Goal: Task Accomplishment & Management: Use online tool/utility

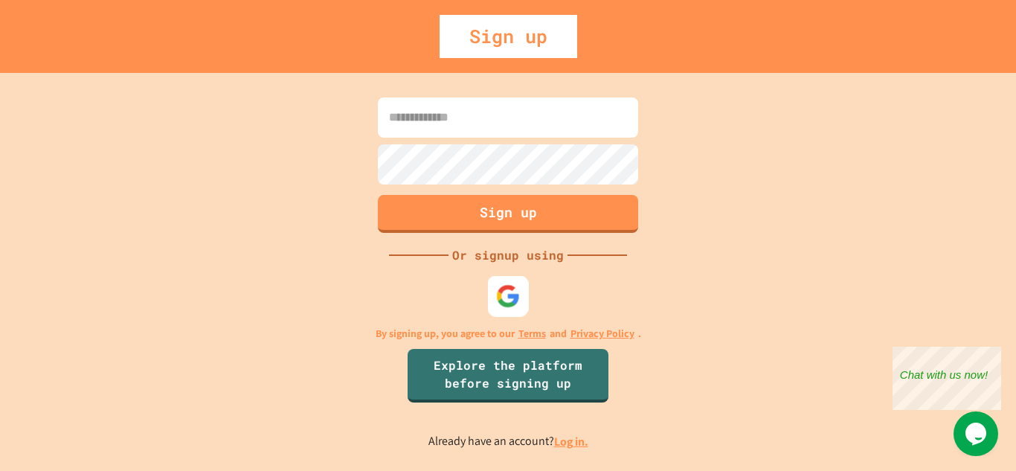
click at [514, 298] on img at bounding box center [508, 295] width 25 height 25
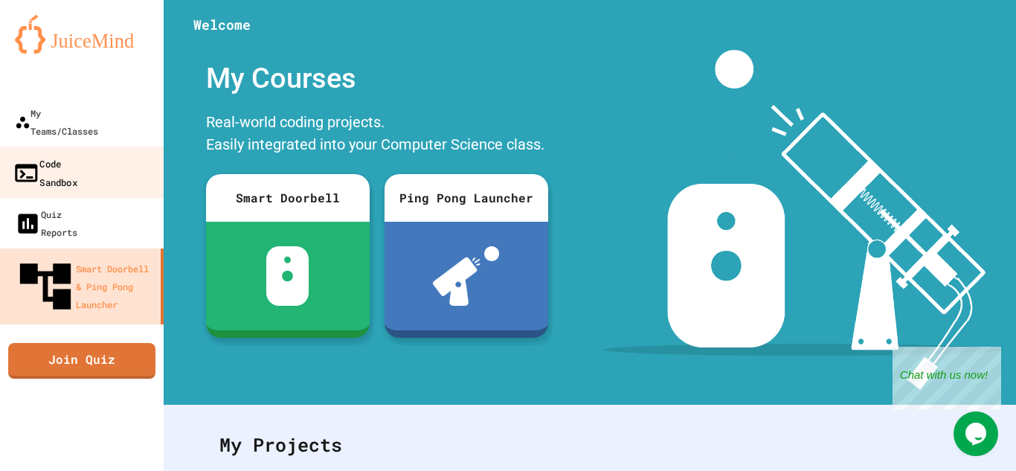
click at [74, 154] on div "Code Sandbox" at bounding box center [45, 172] width 65 height 36
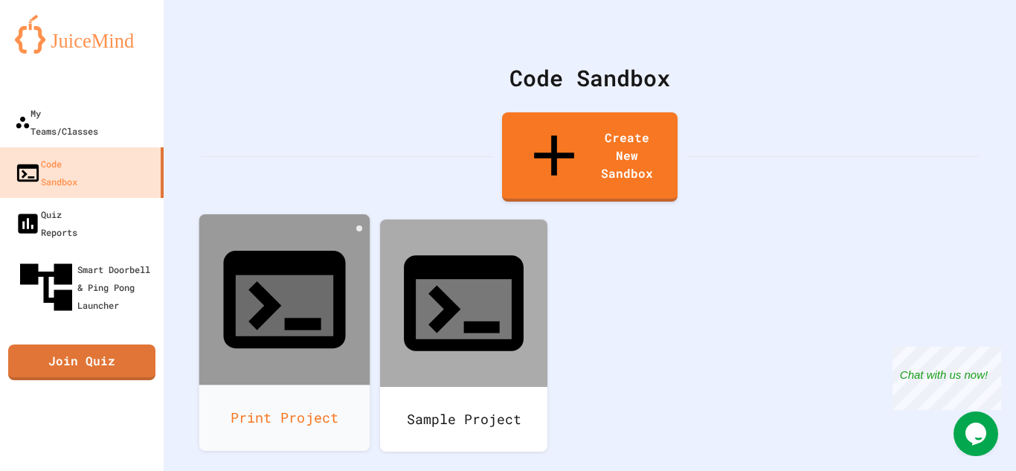
click at [304, 385] on div "Print Project" at bounding box center [284, 418] width 171 height 66
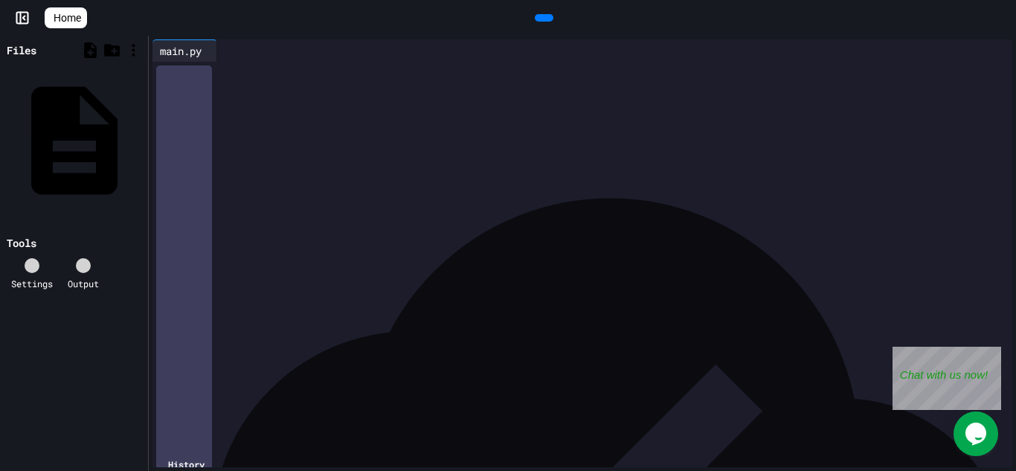
click at [229, 73] on div at bounding box center [594, 72] width 838 height 15
click at [550, 18] on div at bounding box center [544, 17] width 19 height 7
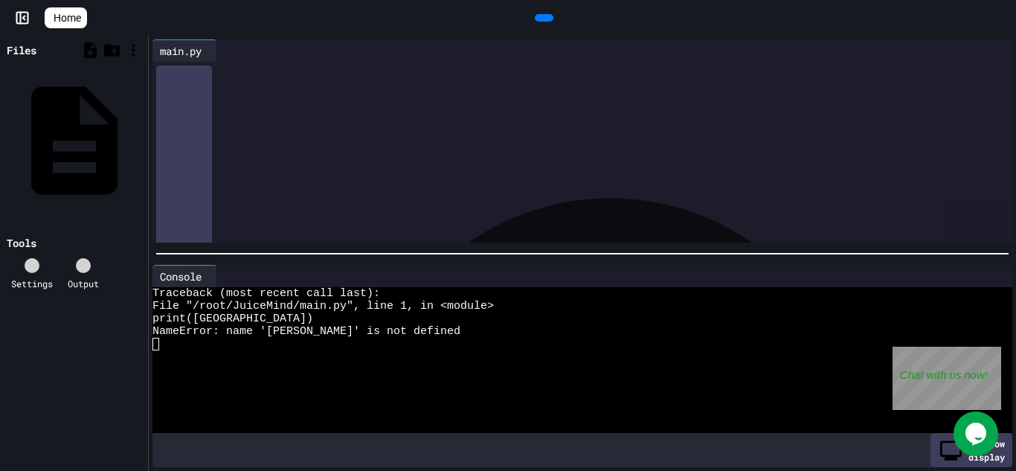
click at [218, 79] on div "***** * ****** *" at bounding box center [594, 72] width 838 height 15
click at [257, 74] on div "***** * ******* *" at bounding box center [594, 72] width 838 height 15
click at [551, 16] on div at bounding box center [544, 17] width 19 height 7
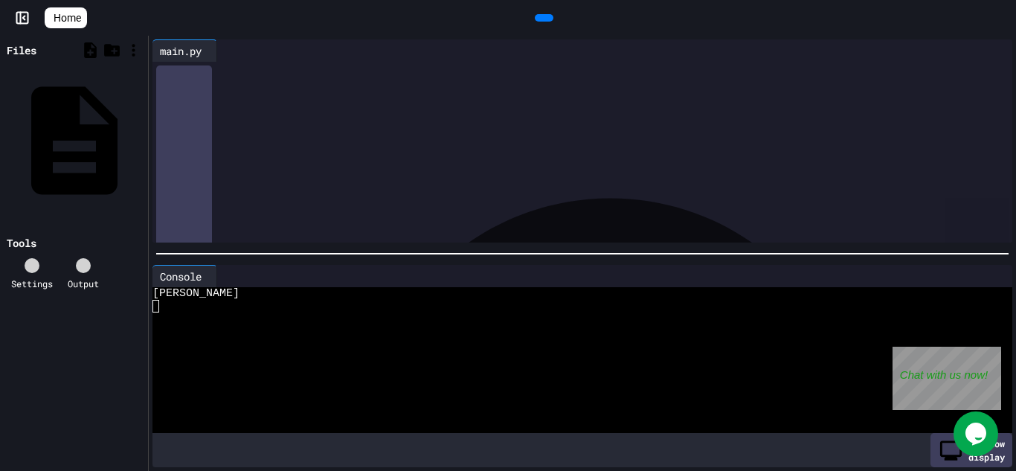
click at [243, 74] on span "*" at bounding box center [240, 71] width 6 height 10
click at [81, 16] on span "Home" at bounding box center [68, 17] width 28 height 15
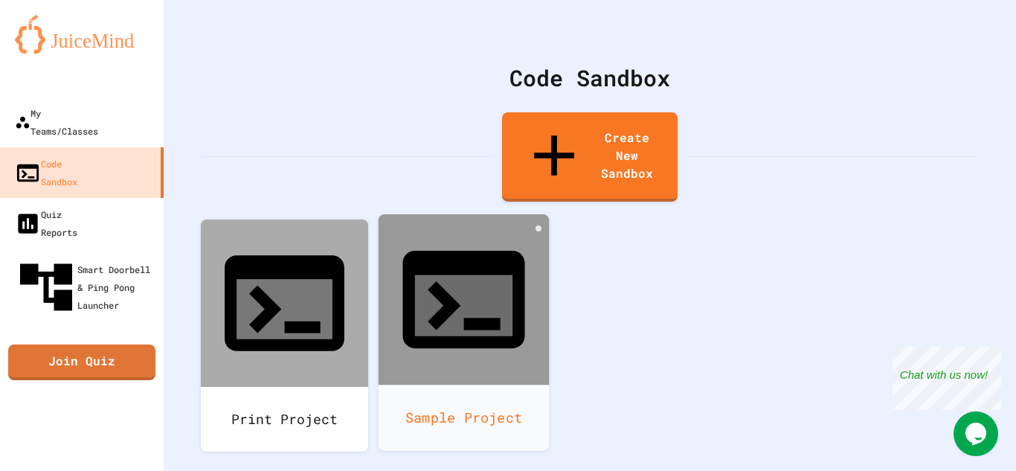
click at [481, 385] on div "Sample Project" at bounding box center [464, 418] width 171 height 66
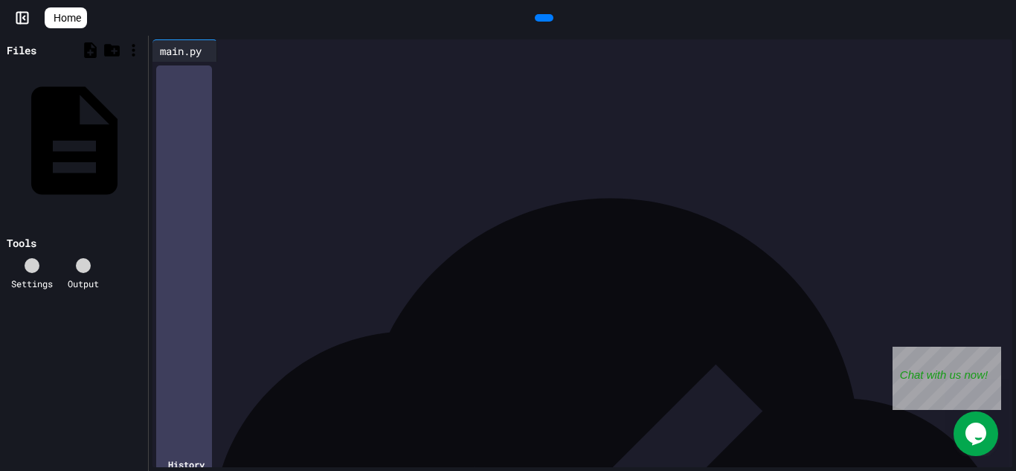
click at [68, 8] on link "Home" at bounding box center [66, 17] width 42 height 21
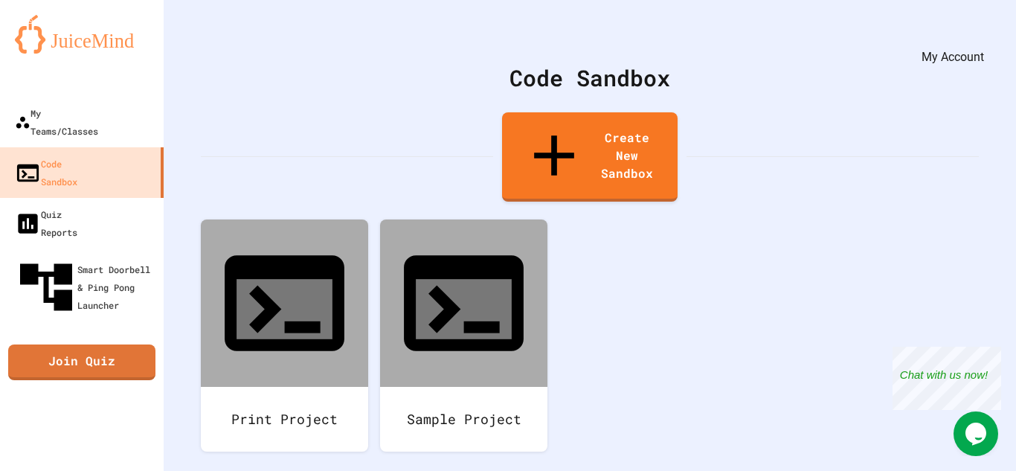
click at [972, 36] on icon "My Account" at bounding box center [972, 36] width 0 height 0
